Goal: Information Seeking & Learning: Learn about a topic

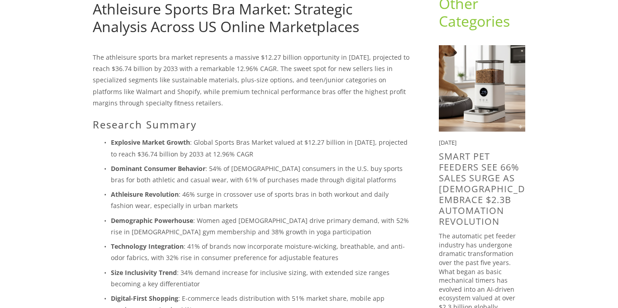
scroll to position [88, 0]
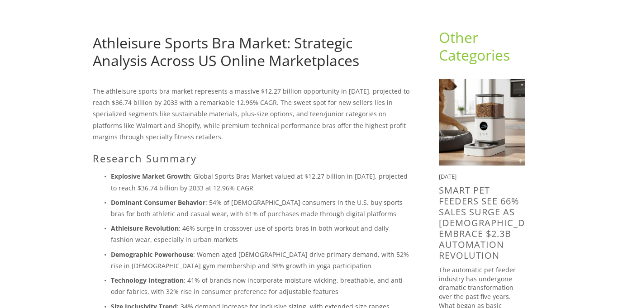
click at [202, 42] on link "Athleisure Sports Bra Market: Strategic Analysis Across US Online Marketplaces" at bounding box center [226, 51] width 266 height 37
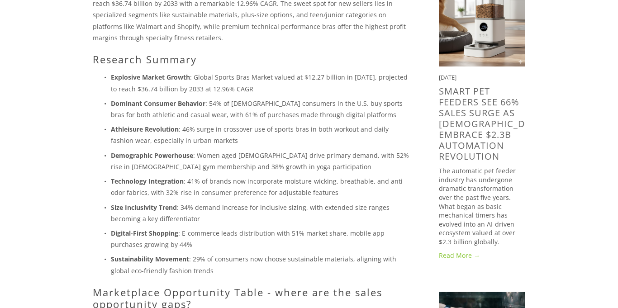
scroll to position [185, 0]
